Goal: Connect with others: Establish contact or relationships with other users

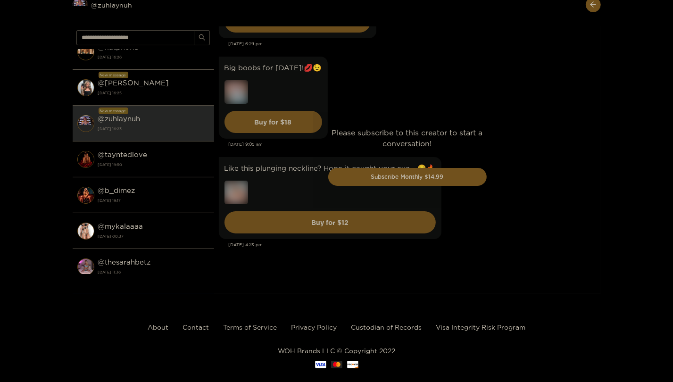
scroll to position [3322, 0]
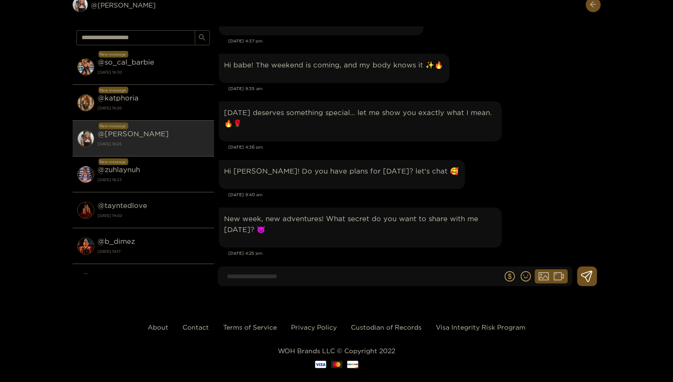
scroll to position [33498, 0]
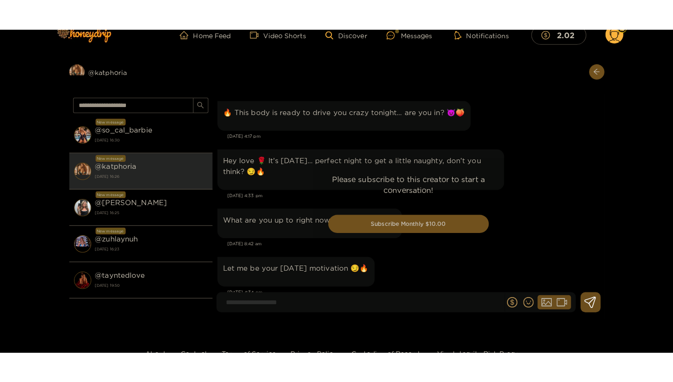
scroll to position [2344, 0]
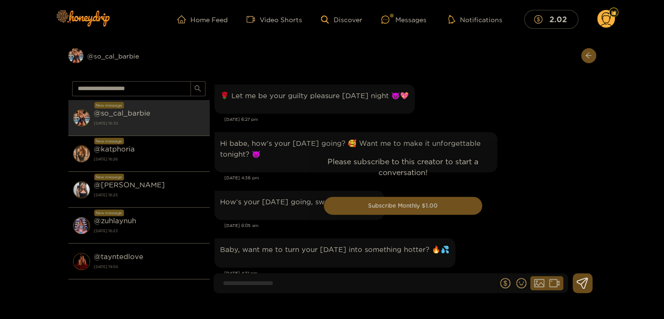
scroll to position [2092, 0]
